Goal: Complete application form

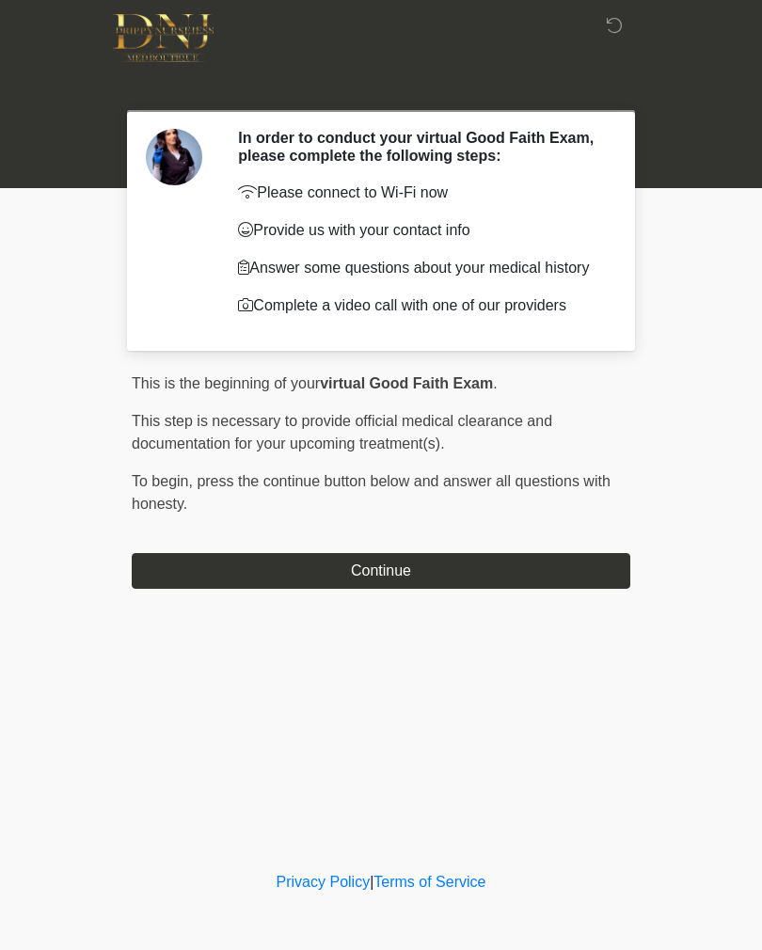
click at [548, 546] on div "This is the beginning of your virtual Good Faith Exam . ﻿﻿﻿﻿﻿﻿﻿﻿ This step is n…" at bounding box center [381, 480] width 498 height 216
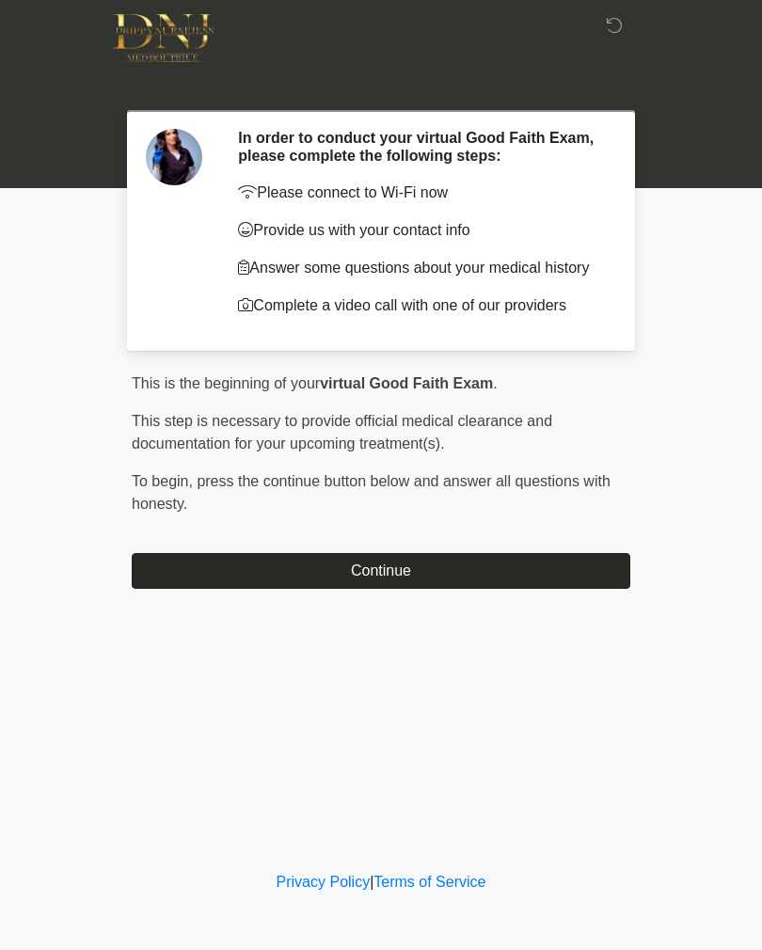
click at [554, 574] on button "Continue" at bounding box center [381, 571] width 498 height 36
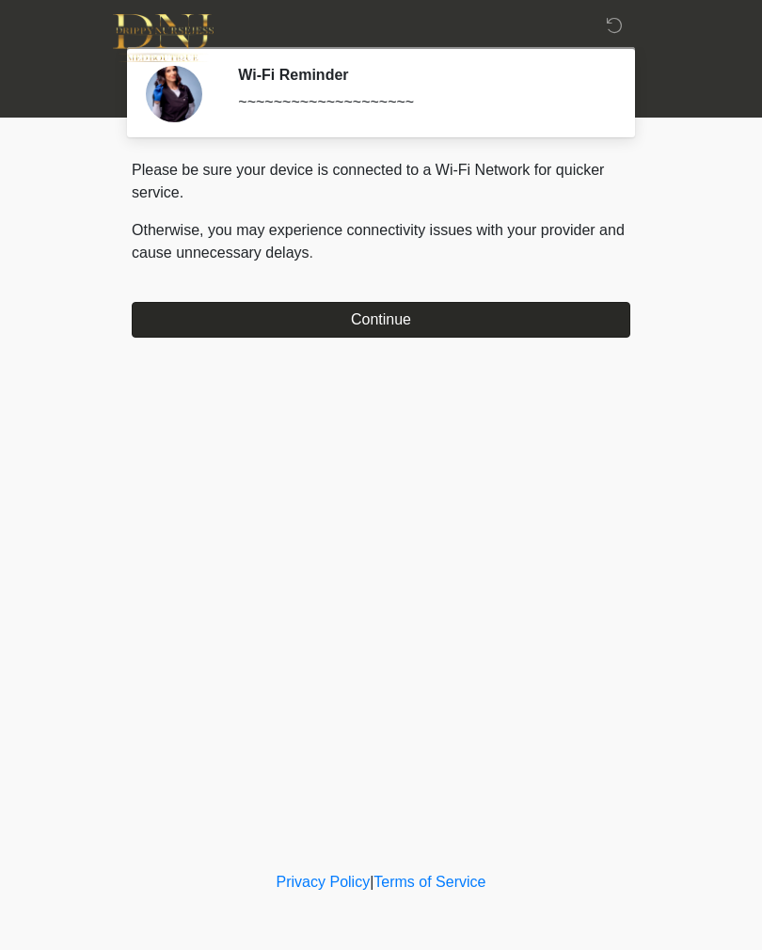
click at [454, 326] on button "Continue" at bounding box center [381, 320] width 498 height 36
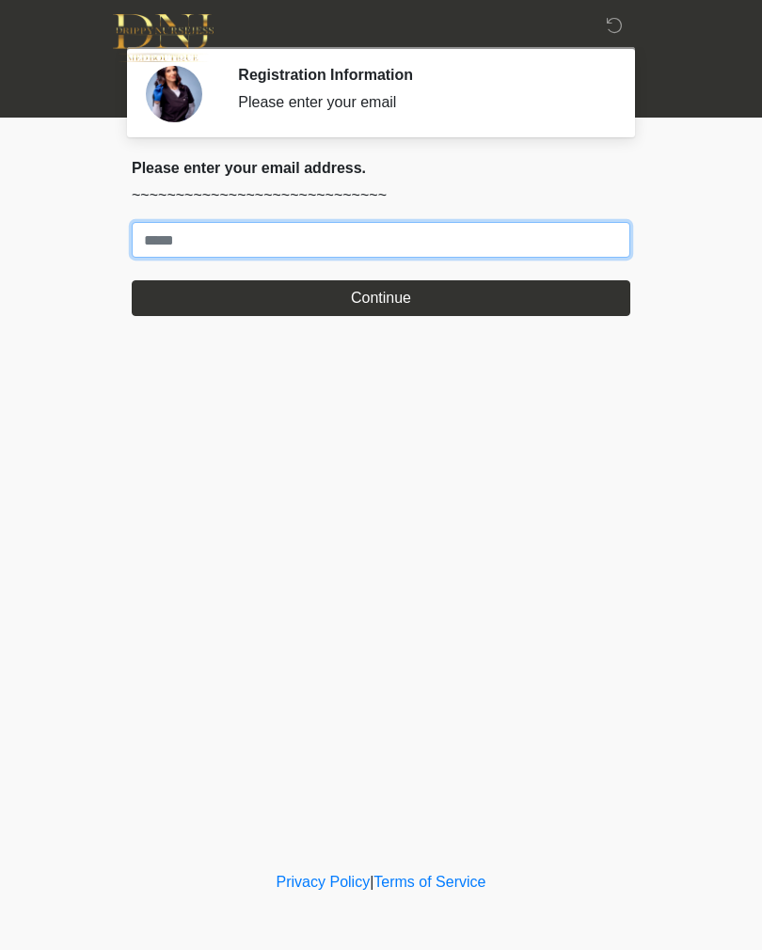
click at [545, 254] on input "Where should we email your treatment plan?" at bounding box center [381, 240] width 498 height 36
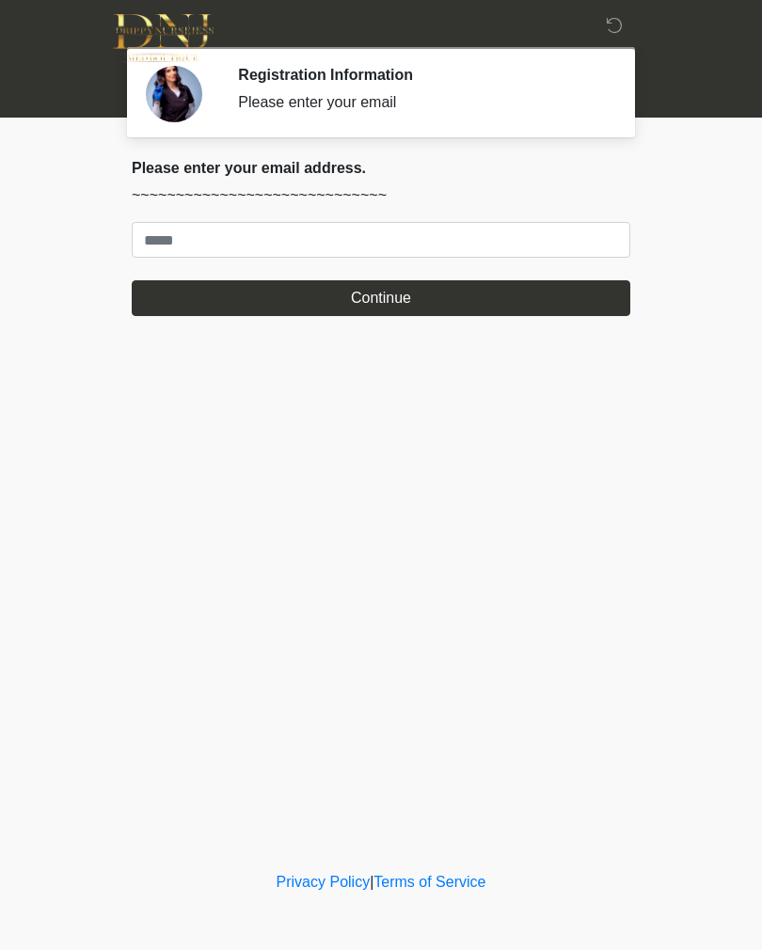
click at [0, 248] on body "‎ ‎ Registration Information Please enter your email Please connect to Wi-Fi no…" at bounding box center [381, 475] width 762 height 950
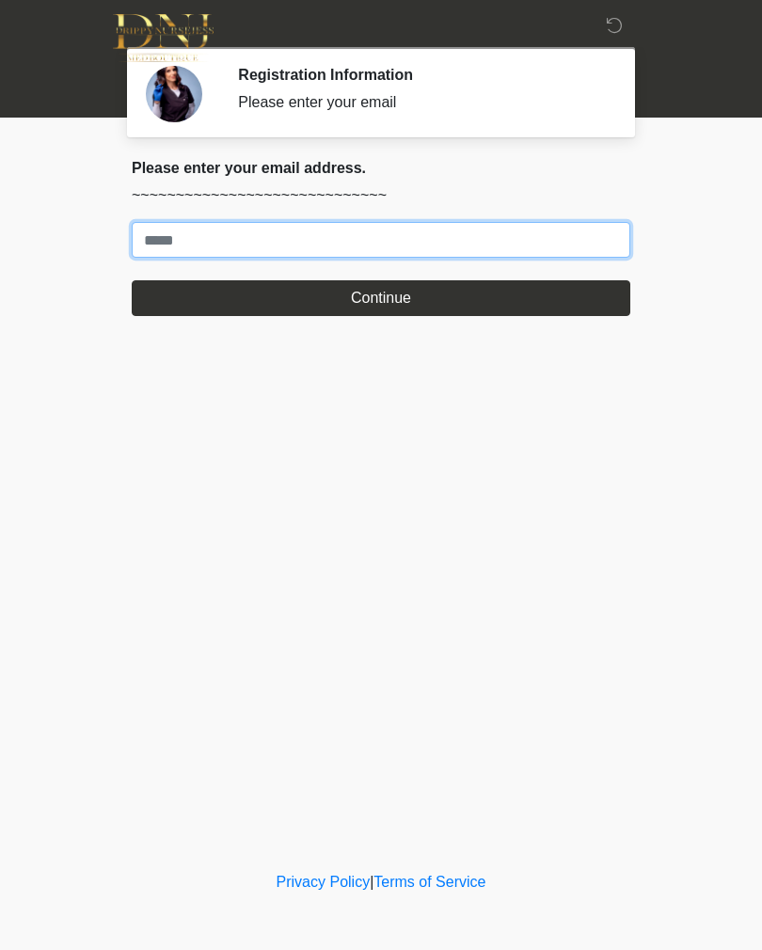
click at [194, 250] on input "Where should we email your treatment plan?" at bounding box center [381, 240] width 498 height 36
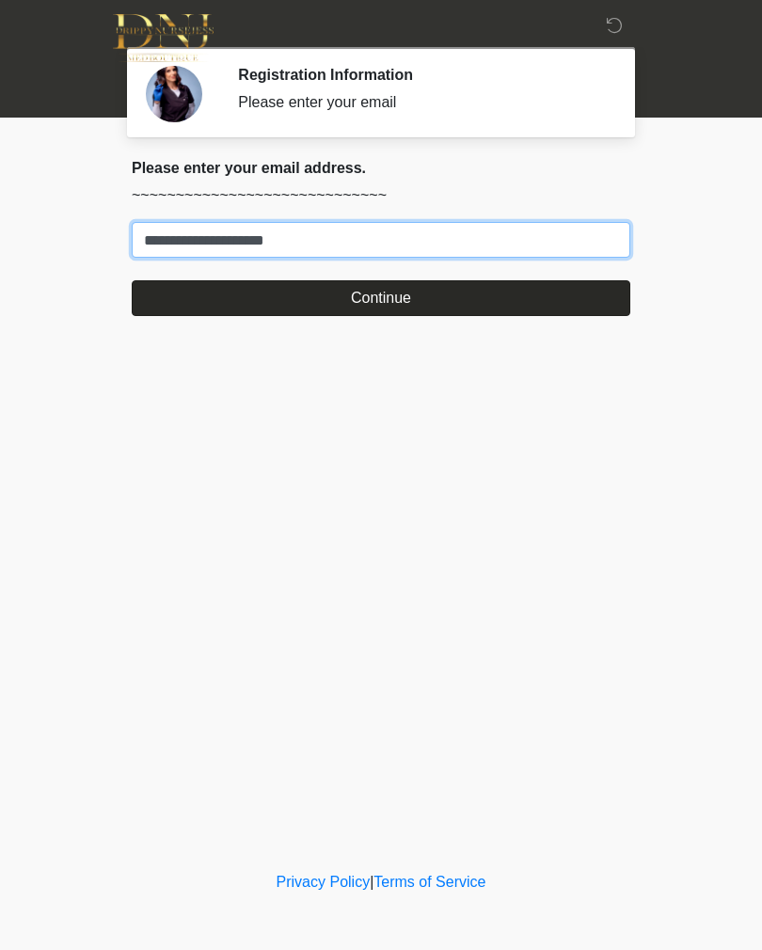
type input "**********"
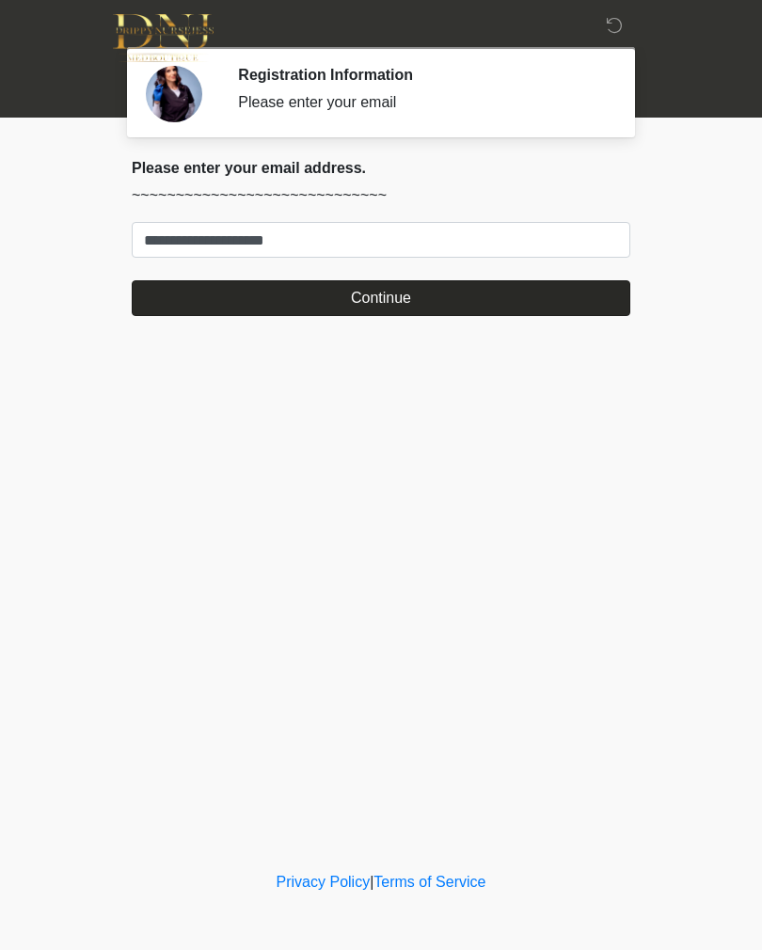
click at [504, 292] on button "Continue" at bounding box center [381, 298] width 498 height 36
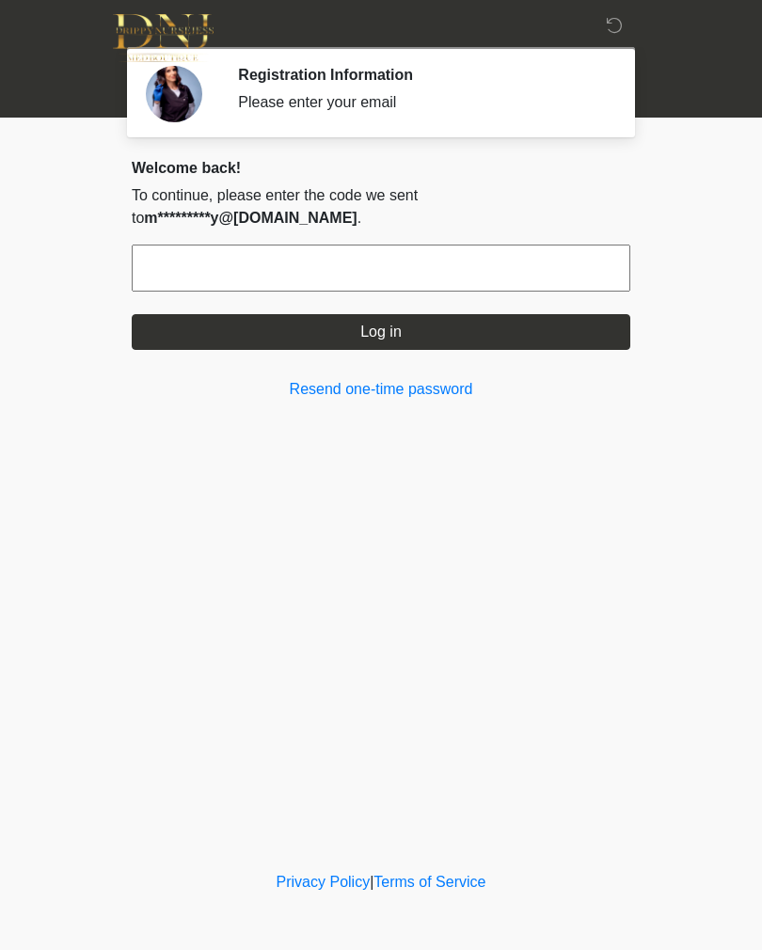
click at [165, 245] on input "text" at bounding box center [381, 268] width 498 height 47
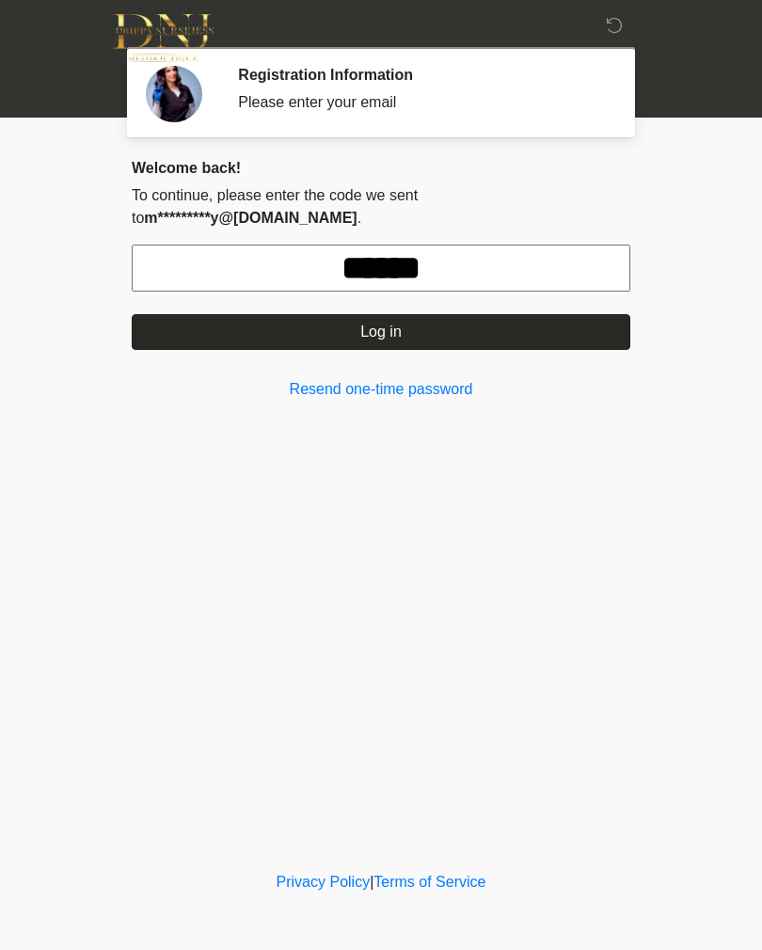
type input "******"
click at [478, 314] on button "Log in" at bounding box center [381, 332] width 498 height 36
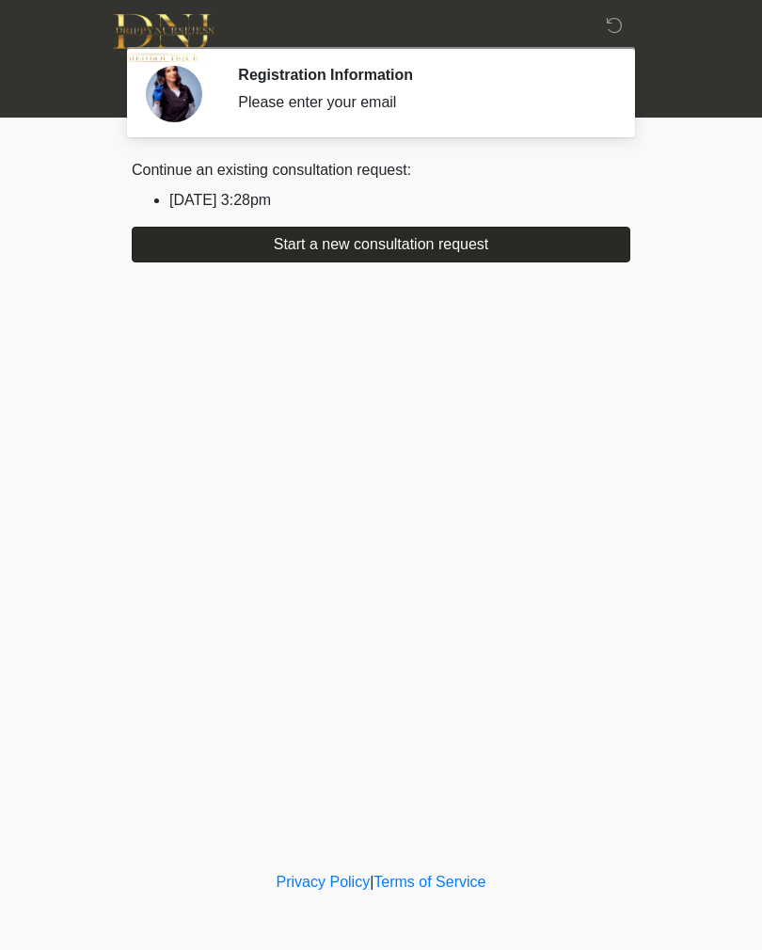
click at [519, 252] on button "Start a new consultation request" at bounding box center [381, 245] width 498 height 36
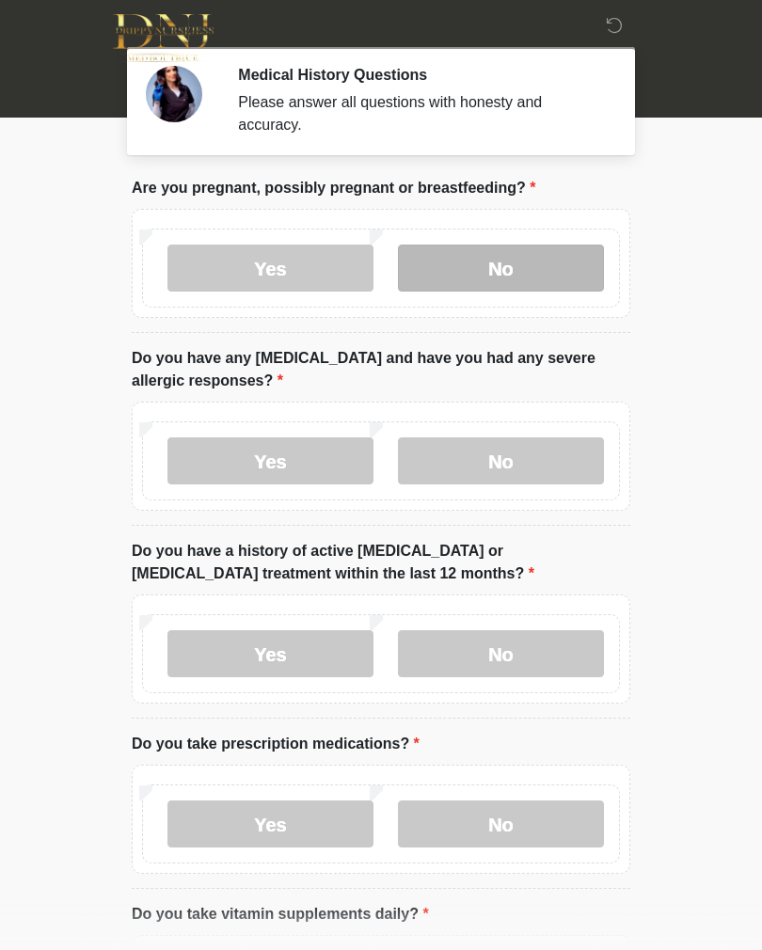
click at [484, 278] on label "No" at bounding box center [501, 268] width 206 height 47
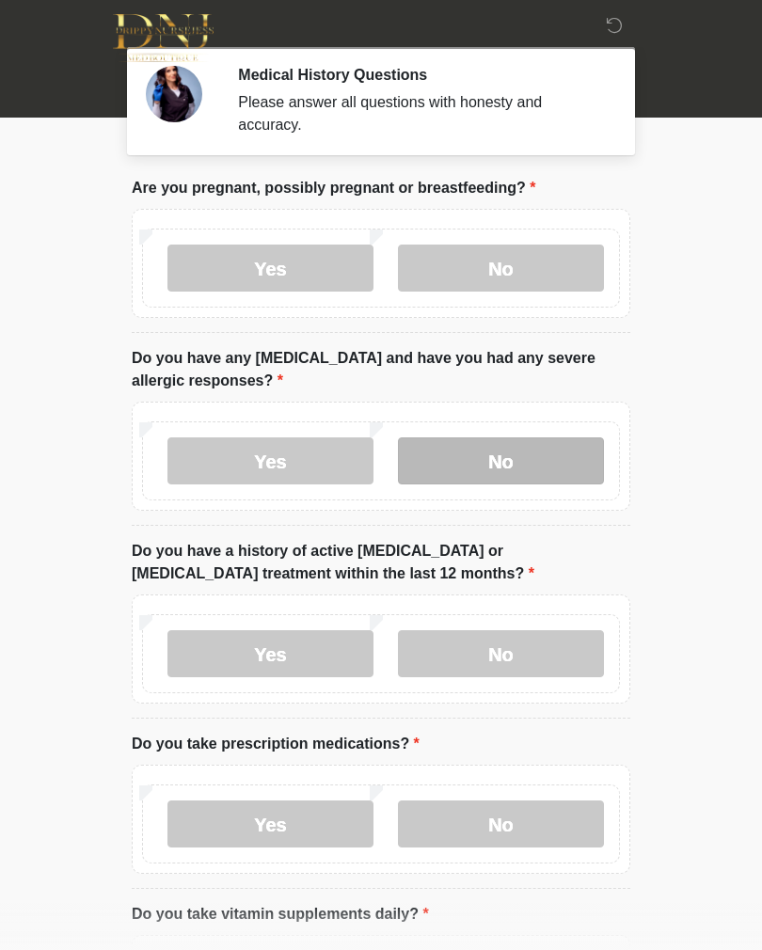
click at [500, 460] on label "No" at bounding box center [501, 460] width 206 height 47
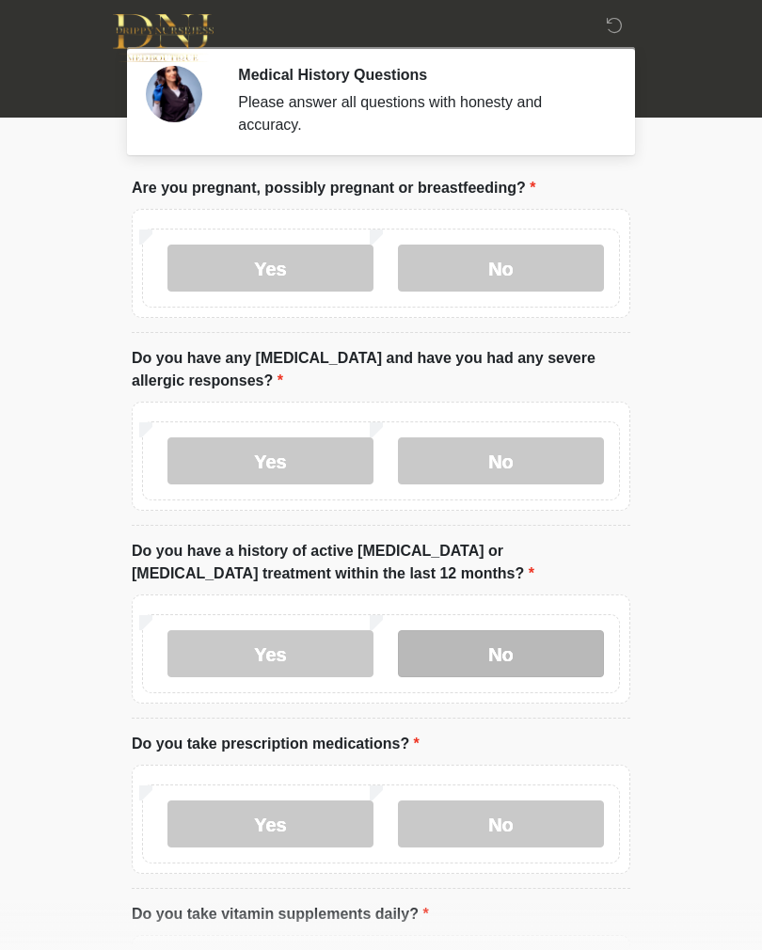
click at [530, 657] on label "No" at bounding box center [501, 653] width 206 height 47
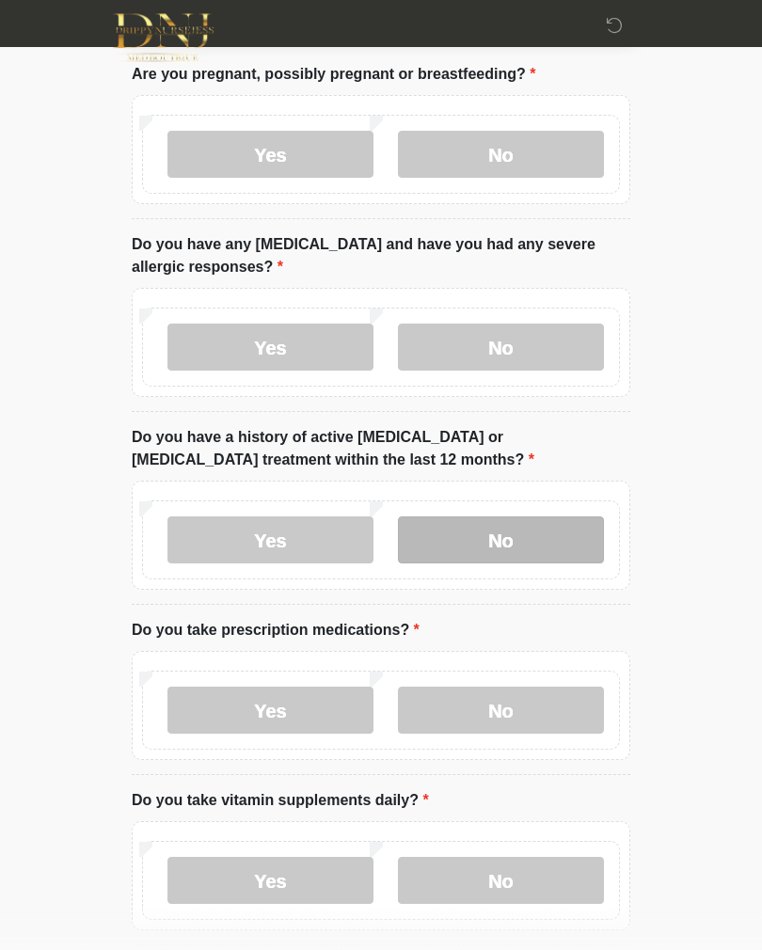
scroll to position [115, 0]
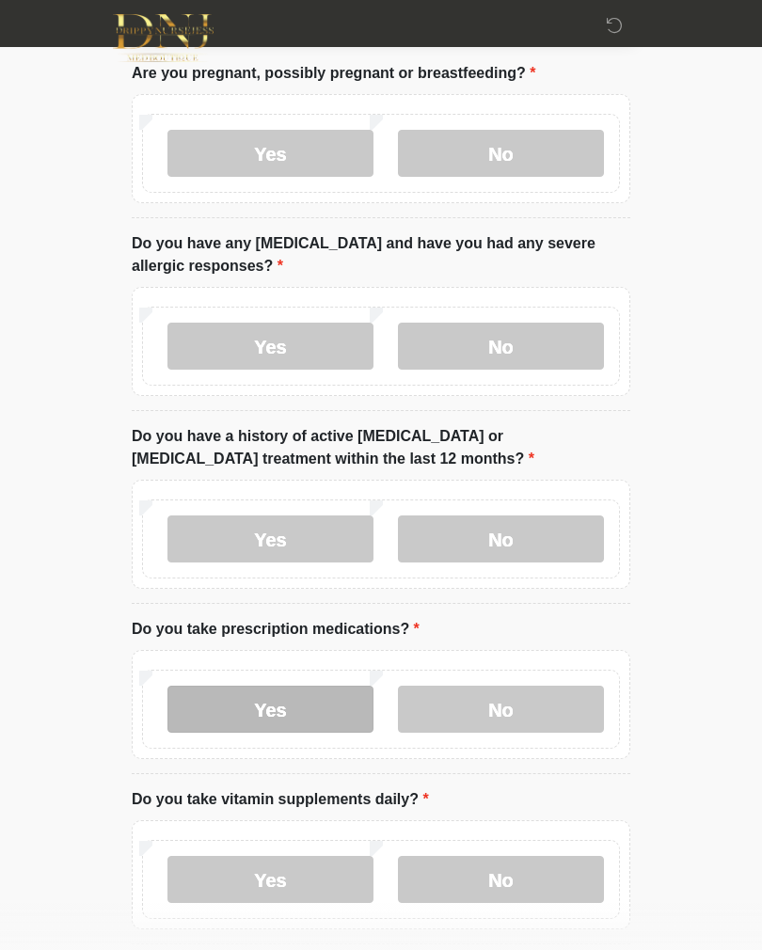
click at [309, 708] on label "Yes" at bounding box center [270, 709] width 206 height 47
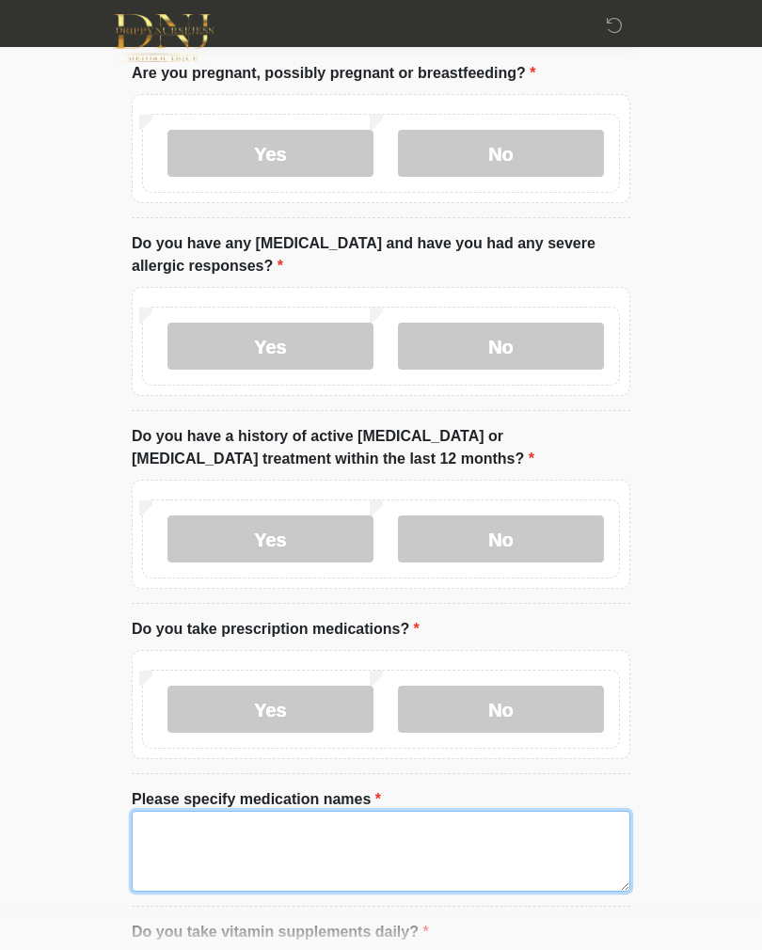
click at [311, 862] on textarea "Please specify medication names" at bounding box center [381, 851] width 498 height 81
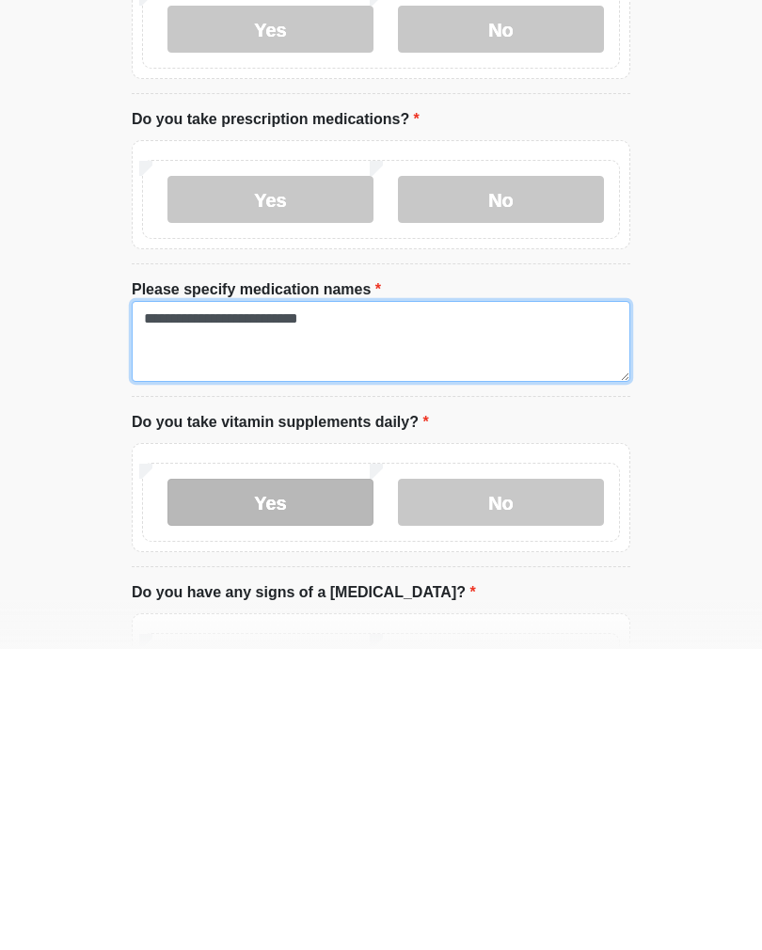
type textarea "**********"
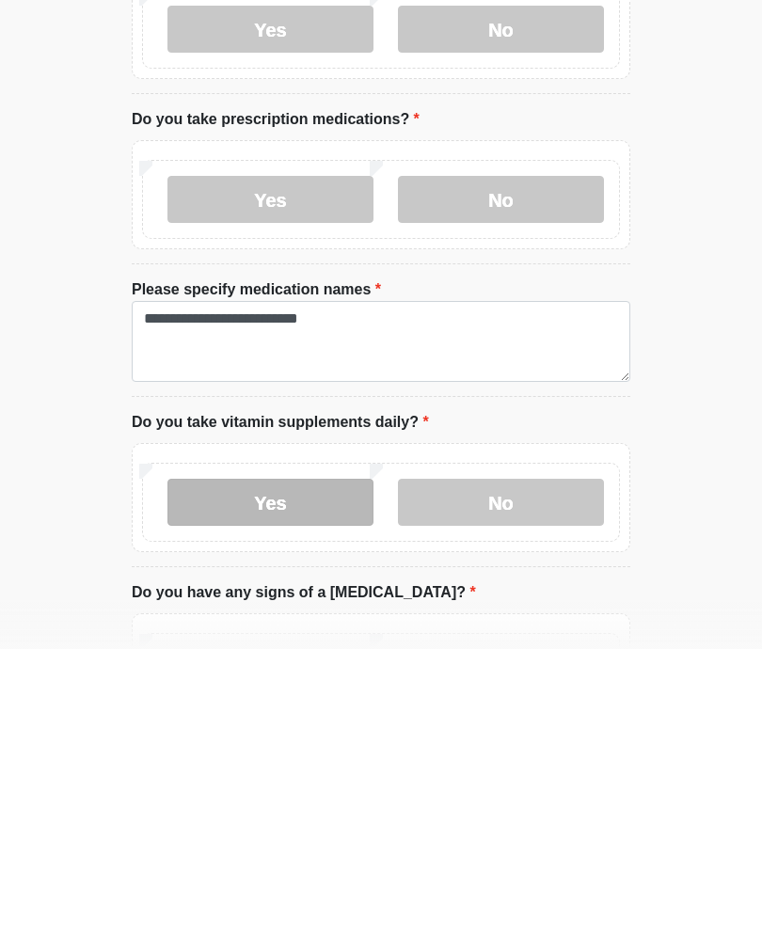
click at [298, 780] on label "Yes" at bounding box center [270, 803] width 206 height 47
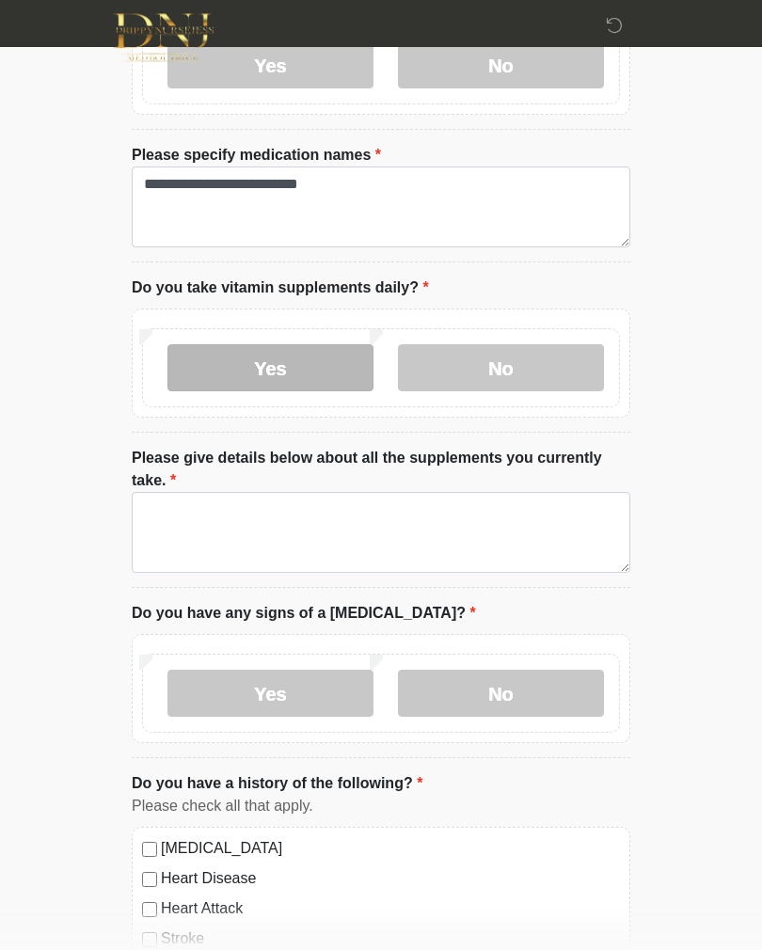
scroll to position [760, 0]
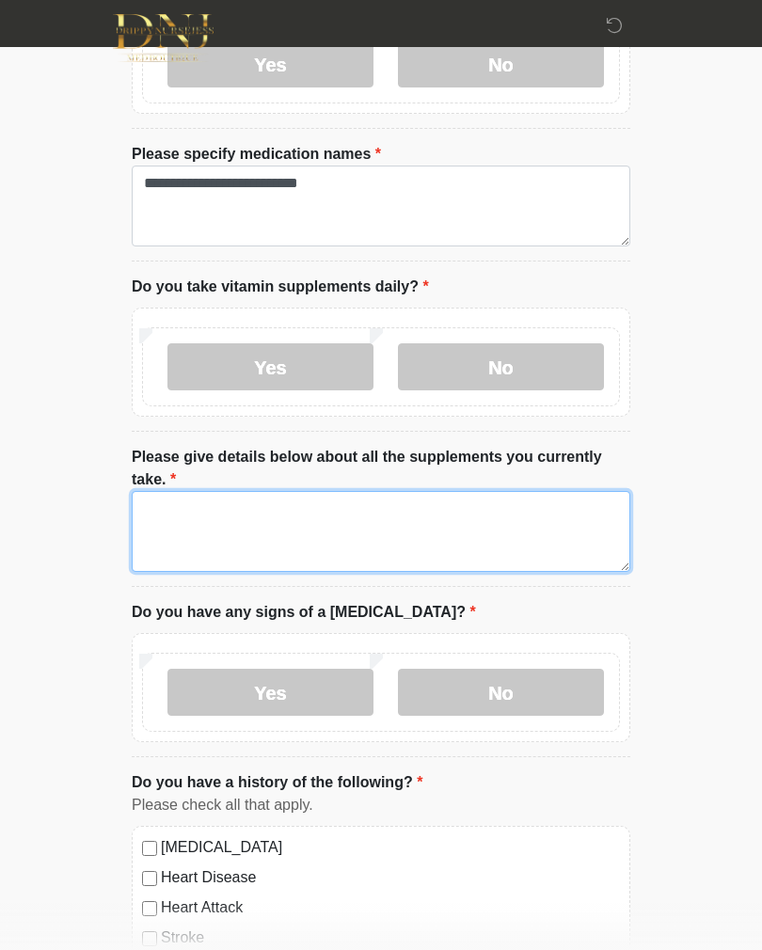
click at [399, 520] on textarea "Please give details below about all the supplements you currently take." at bounding box center [381, 531] width 498 height 81
type textarea "*****"
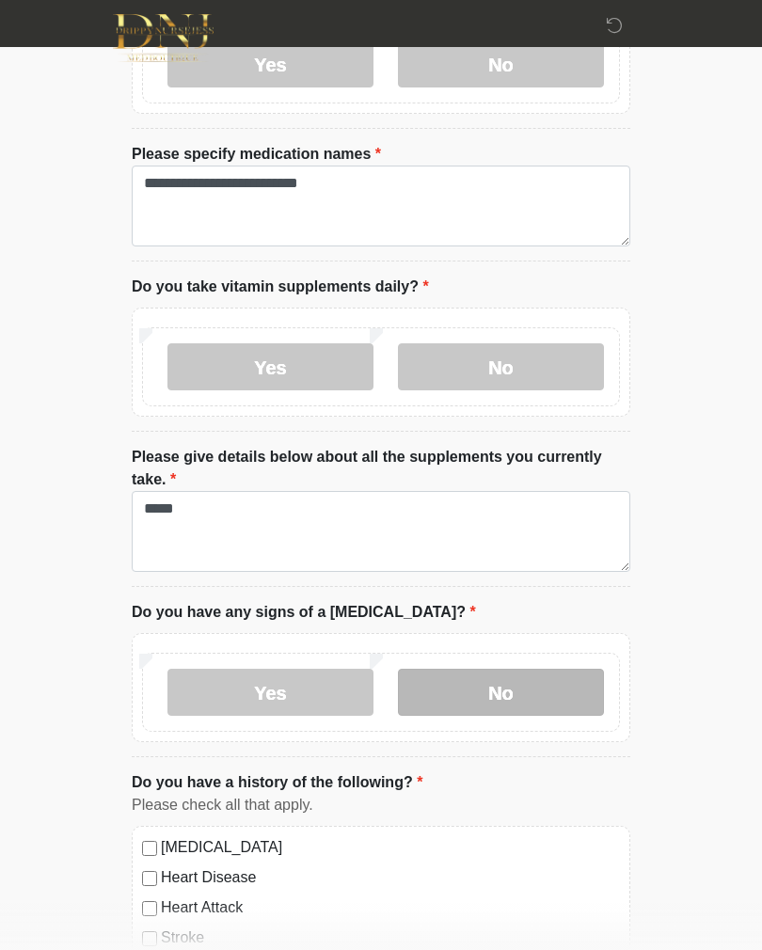
click at [504, 691] on label "No" at bounding box center [501, 692] width 206 height 47
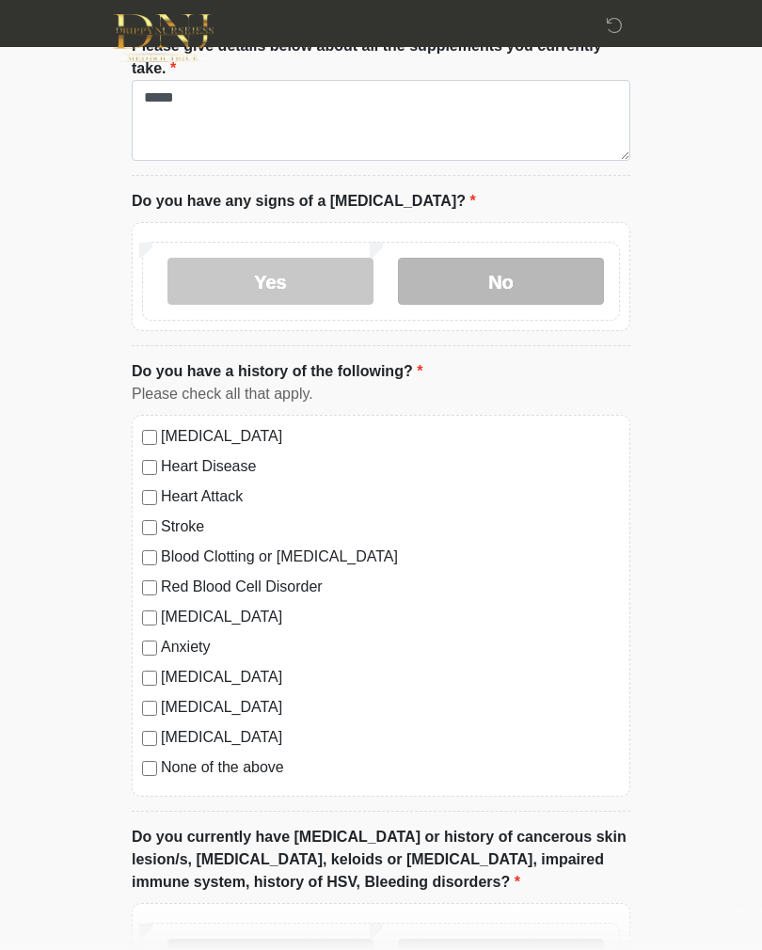
scroll to position [1182, 0]
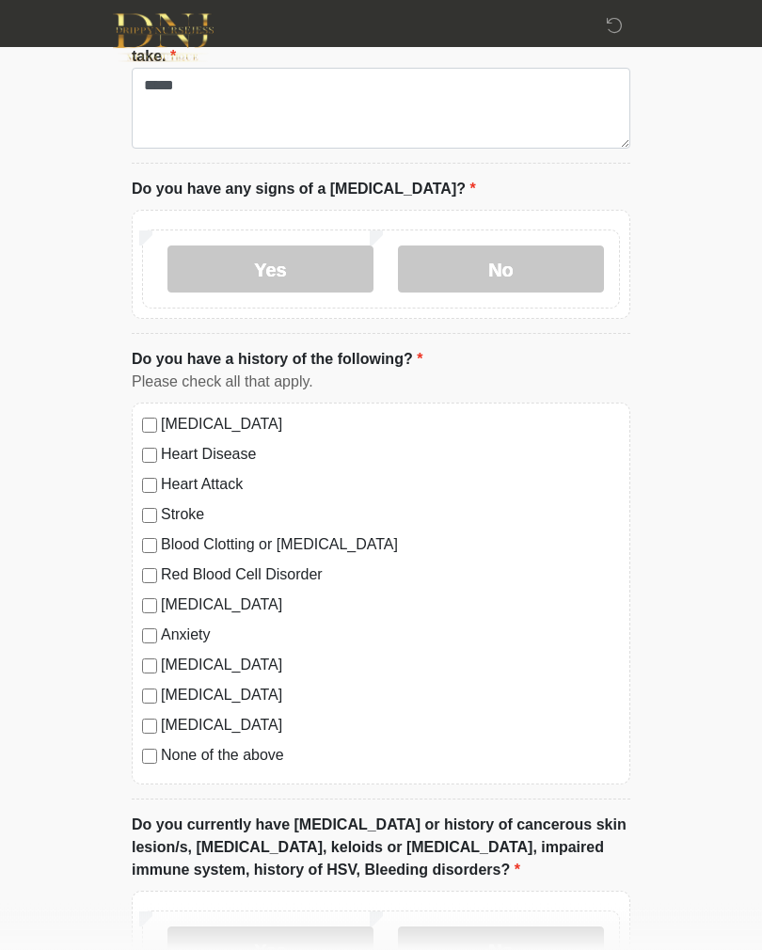
click at [173, 761] on label "None of the above" at bounding box center [390, 756] width 459 height 23
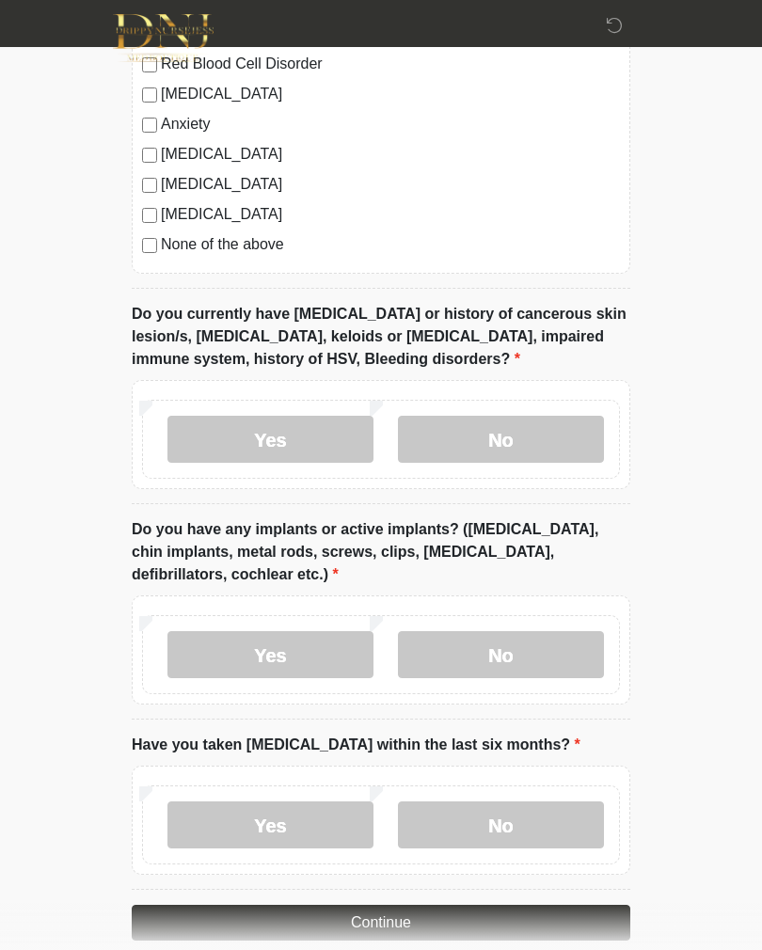
scroll to position [1744, 0]
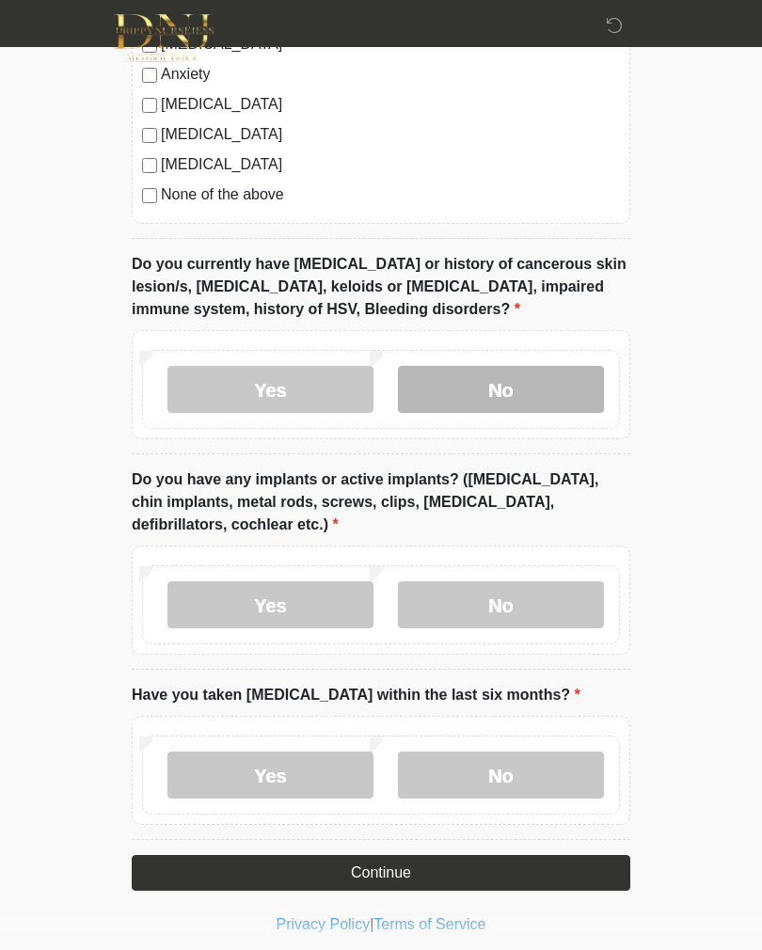
click at [548, 377] on label "No" at bounding box center [501, 389] width 206 height 47
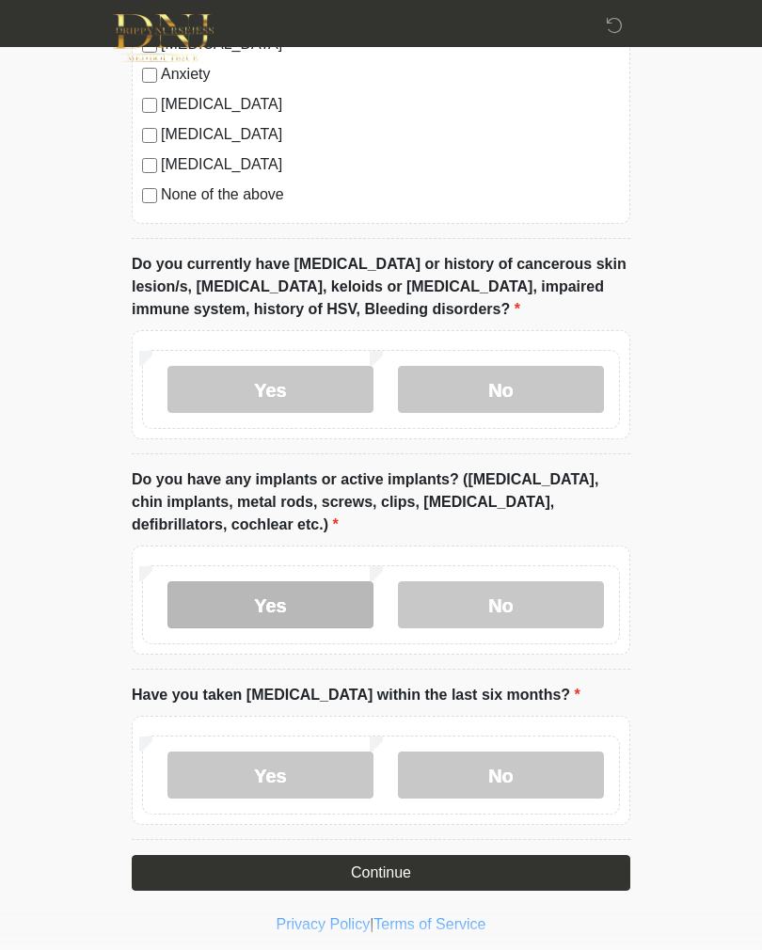
click at [331, 615] on label "Yes" at bounding box center [270, 604] width 206 height 47
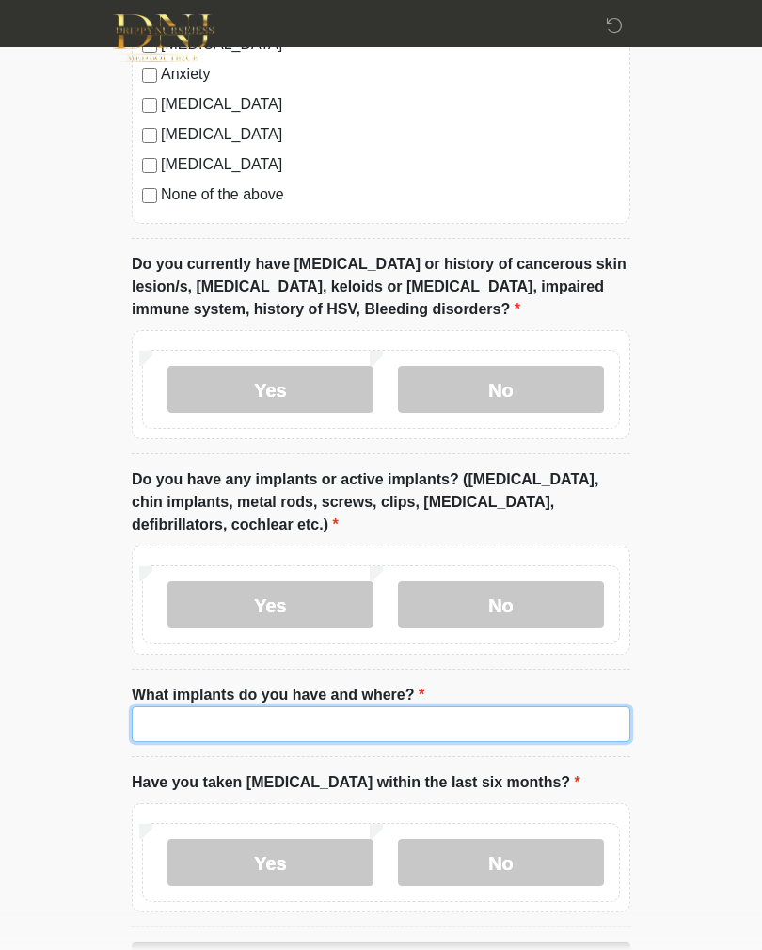
click at [360, 724] on input "What implants do you have and where?" at bounding box center [381, 724] width 498 height 36
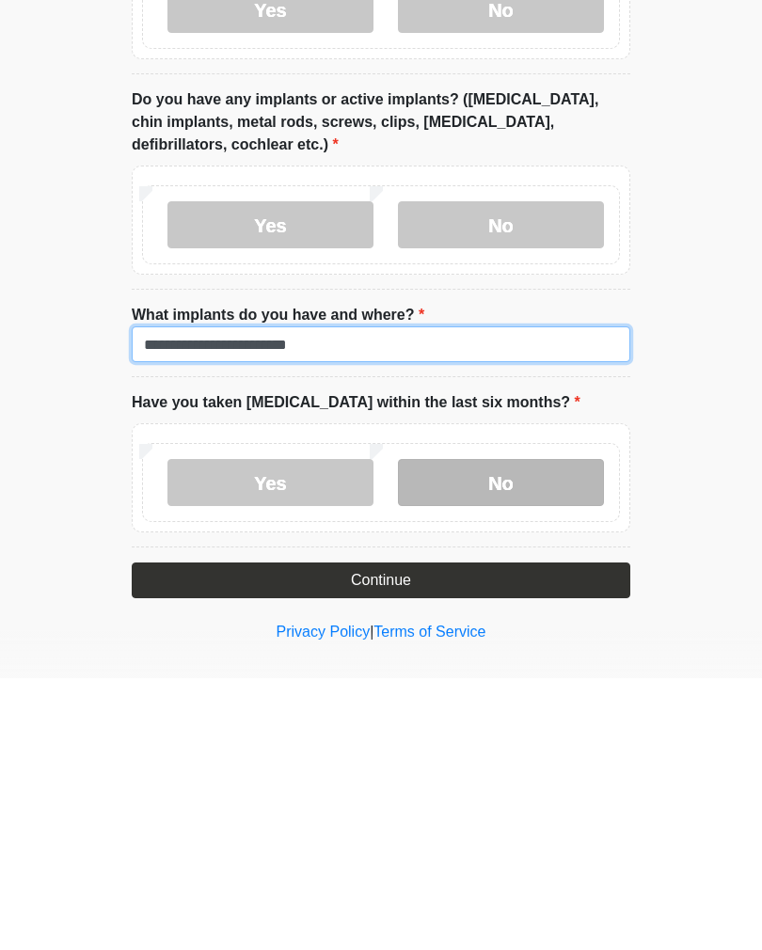
type input "**********"
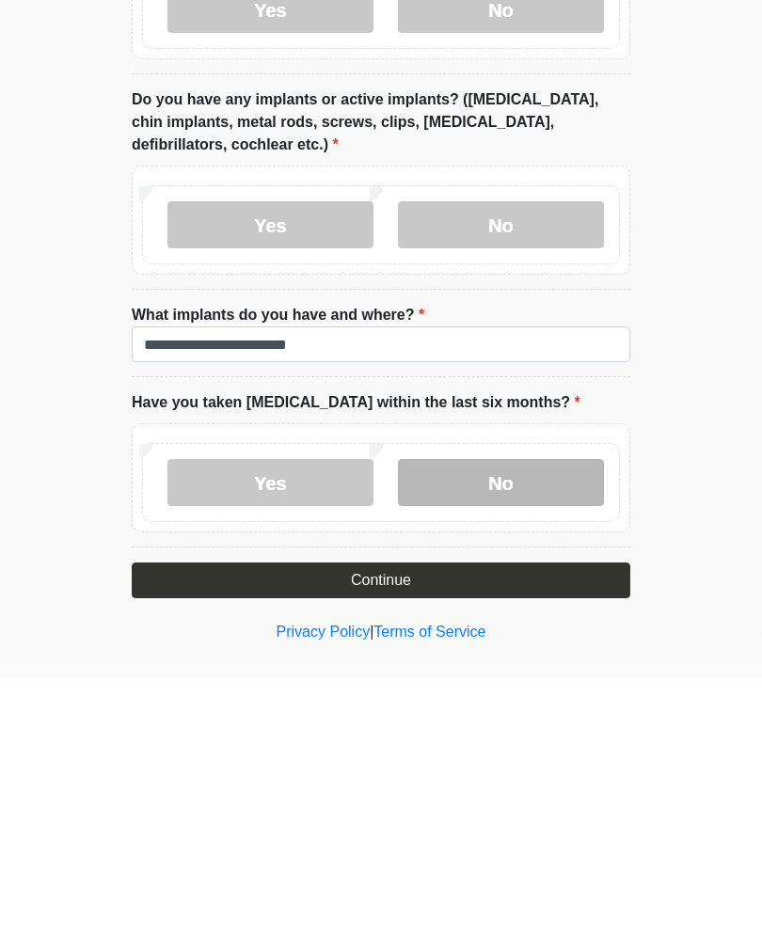
click at [550, 731] on label "No" at bounding box center [501, 754] width 206 height 47
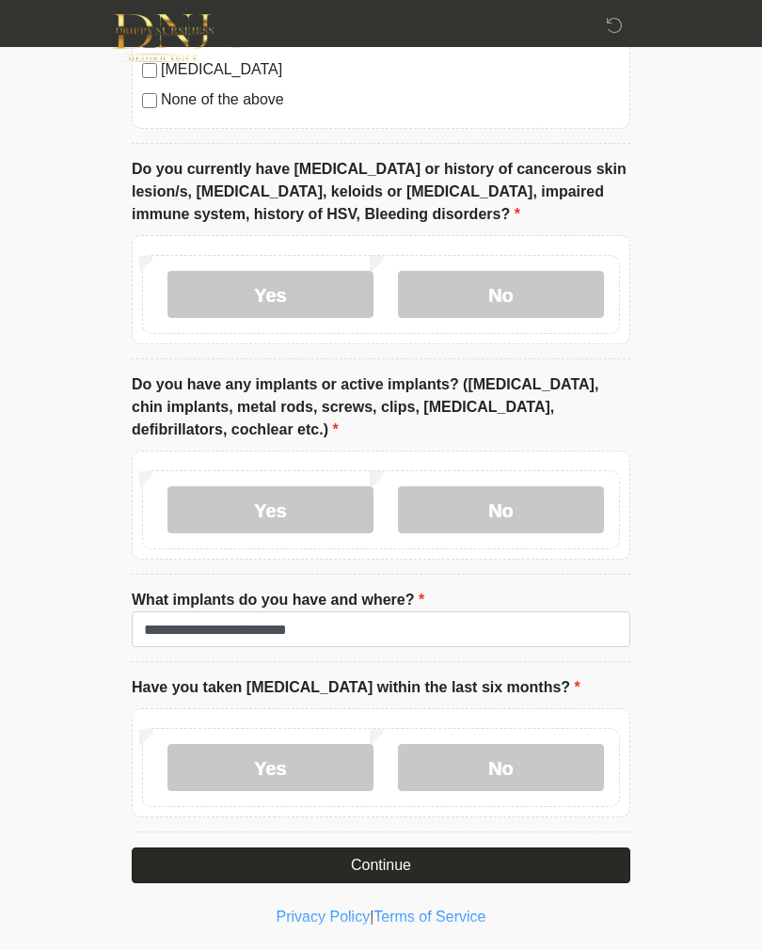
click at [505, 852] on button "Continue" at bounding box center [381, 865] width 498 height 36
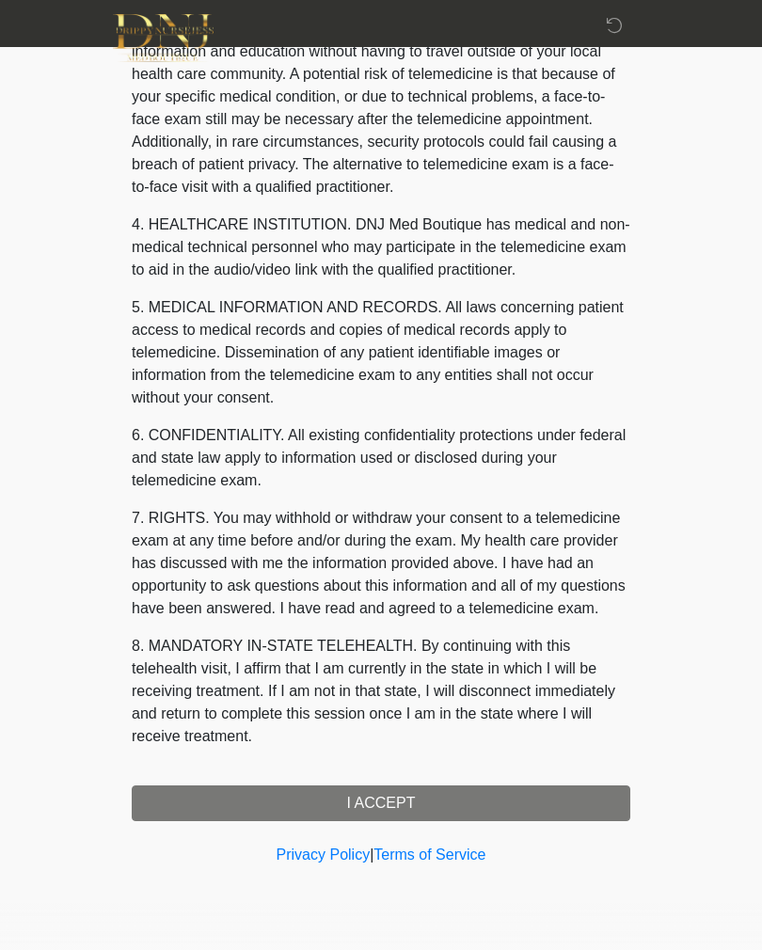
scroll to position [0, 0]
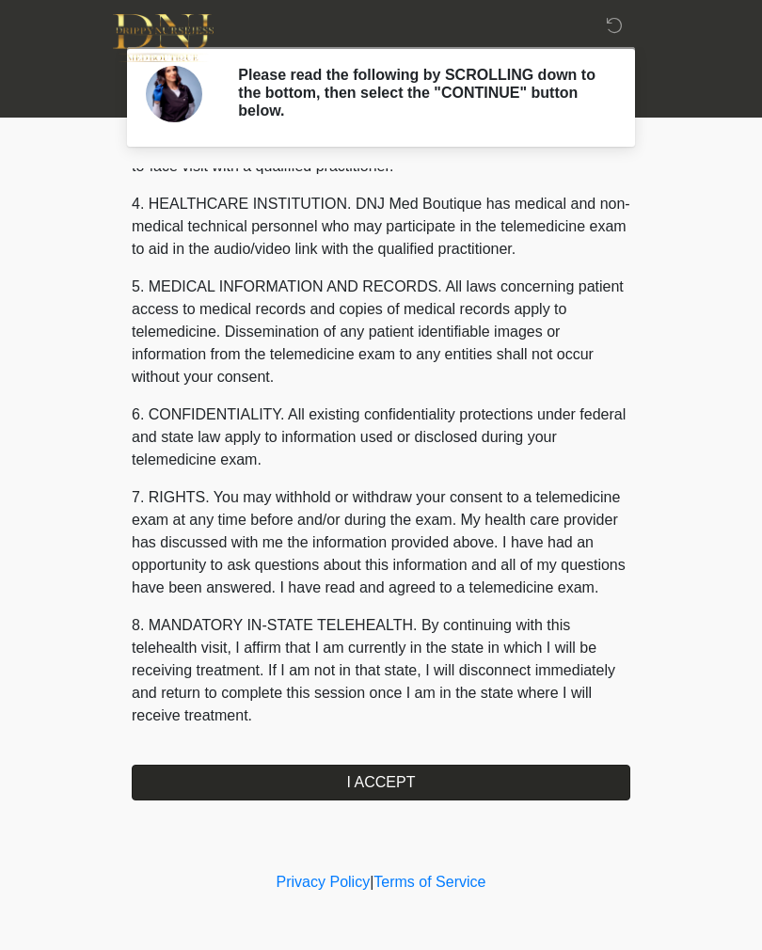
click at [507, 769] on button "I ACCEPT" at bounding box center [381, 783] width 498 height 36
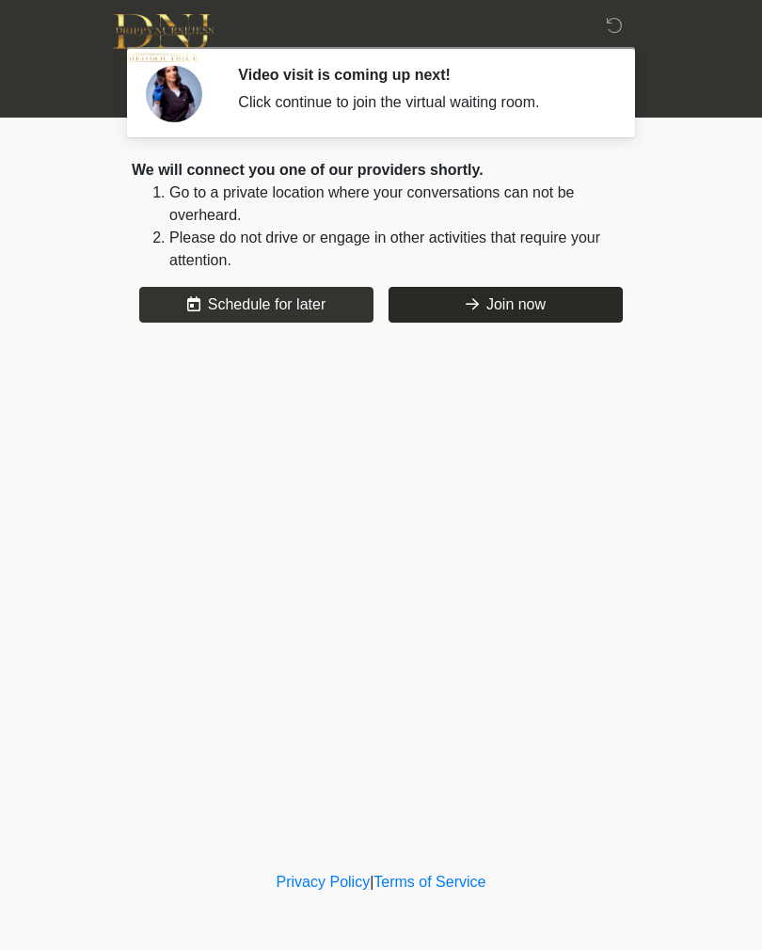
click at [547, 308] on button "Join now" at bounding box center [505, 305] width 234 height 36
